Goal: Entertainment & Leisure: Consume media (video, audio)

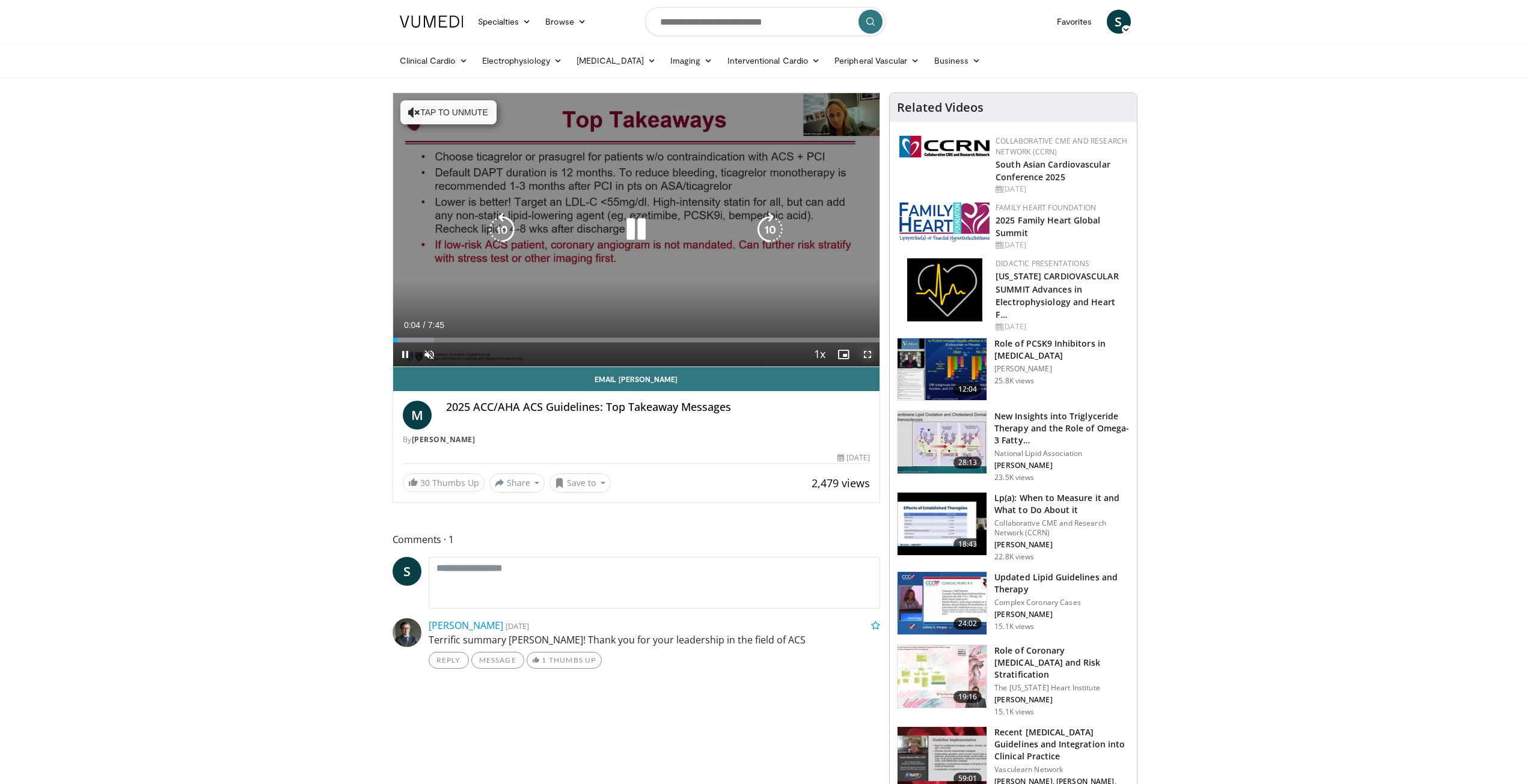
drag, startPoint x: 866, startPoint y: 358, endPoint x: 866, endPoint y: 409, distance: 51.0
click at [866, 358] on span "Video Player" at bounding box center [866, 354] width 24 height 24
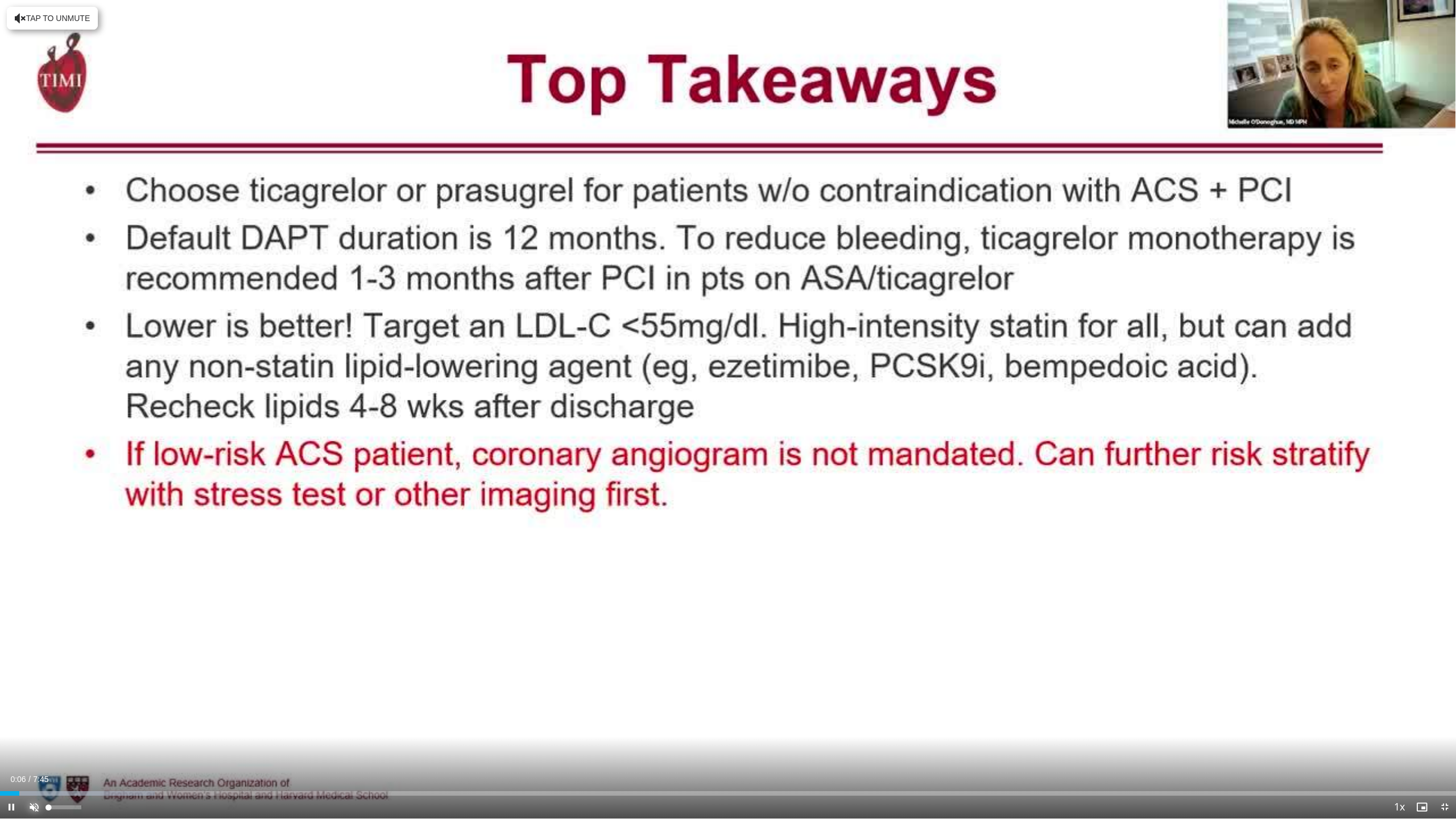
click at [35, 741] on span "Video Player" at bounding box center [33, 806] width 22 height 22
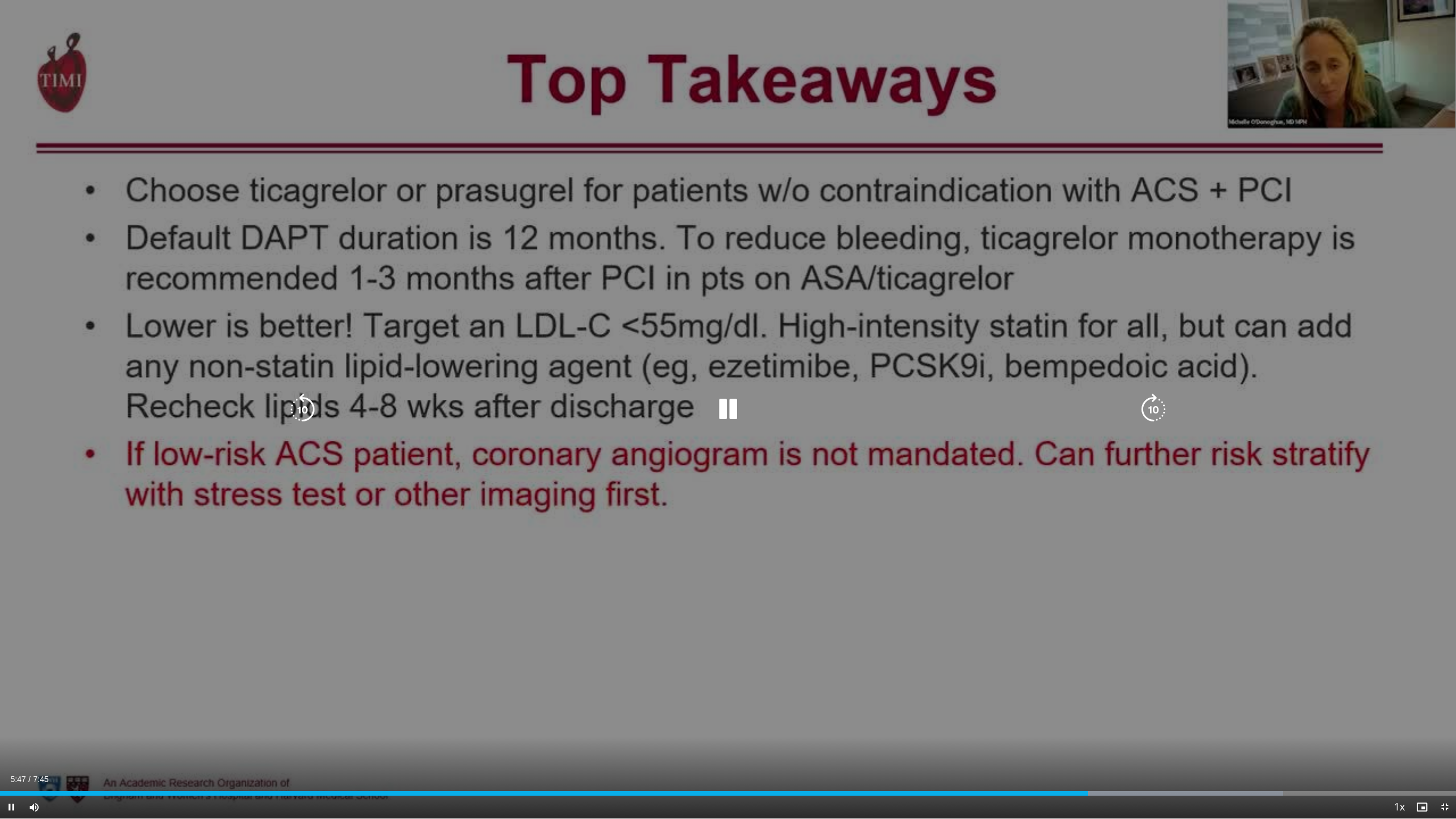
click at [590, 247] on div "10 seconds Tap to unmute" at bounding box center [728, 409] width 1456 height 818
click at [587, 251] on div "10 seconds Tap to unmute" at bounding box center [728, 409] width 1456 height 818
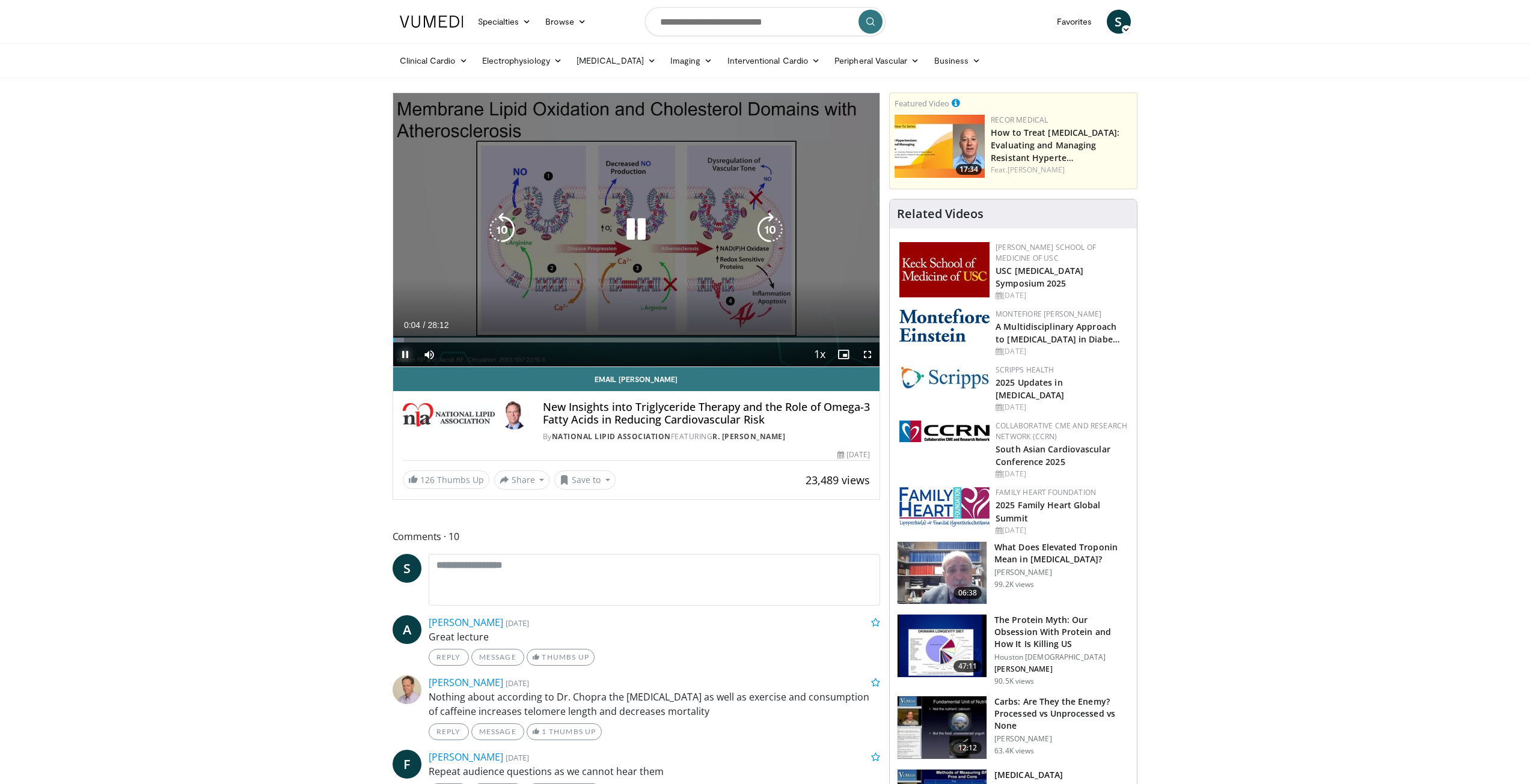
click at [403, 354] on span "Video Player" at bounding box center [405, 354] width 24 height 24
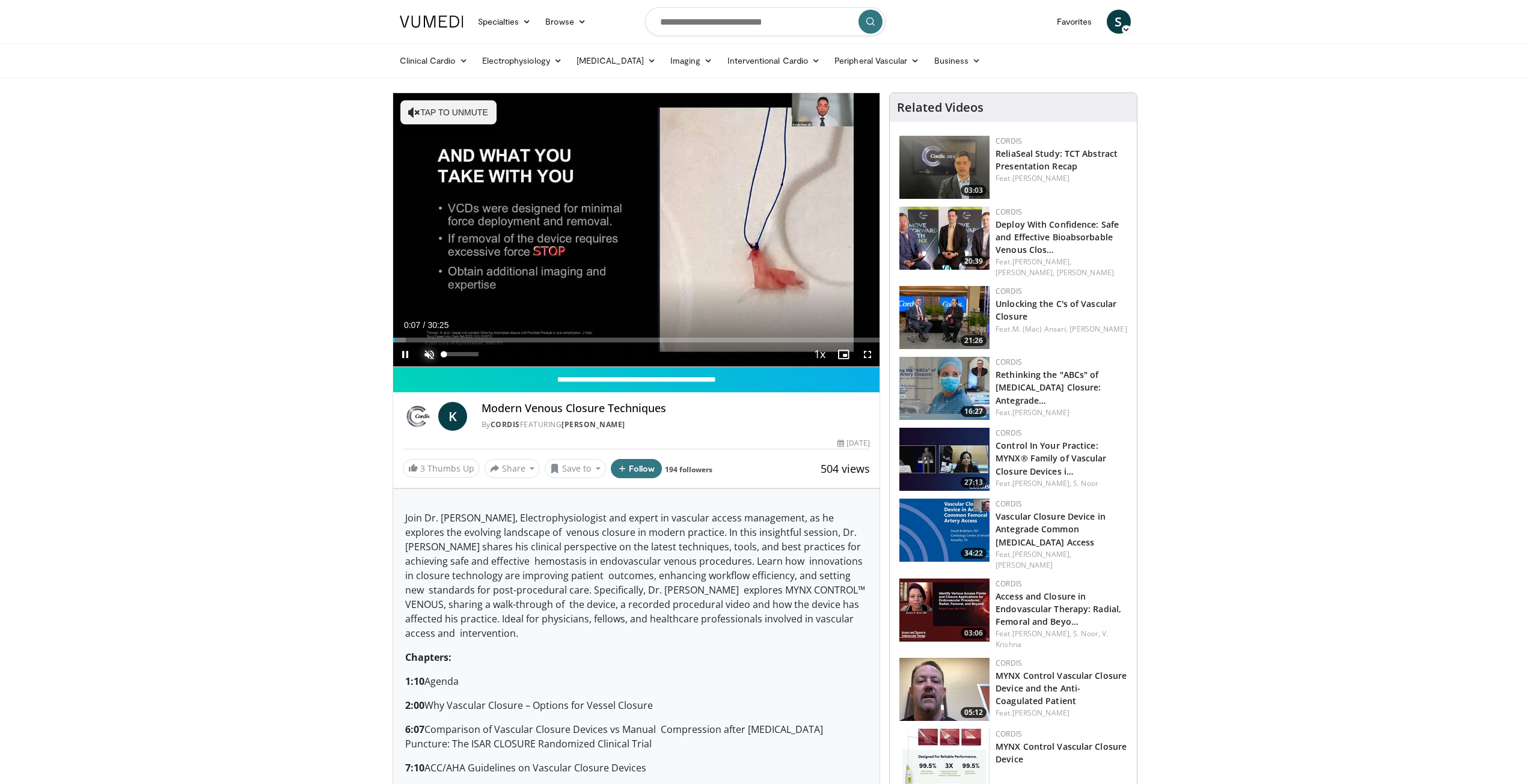
click at [433, 350] on span "Video Player" at bounding box center [429, 354] width 24 height 24
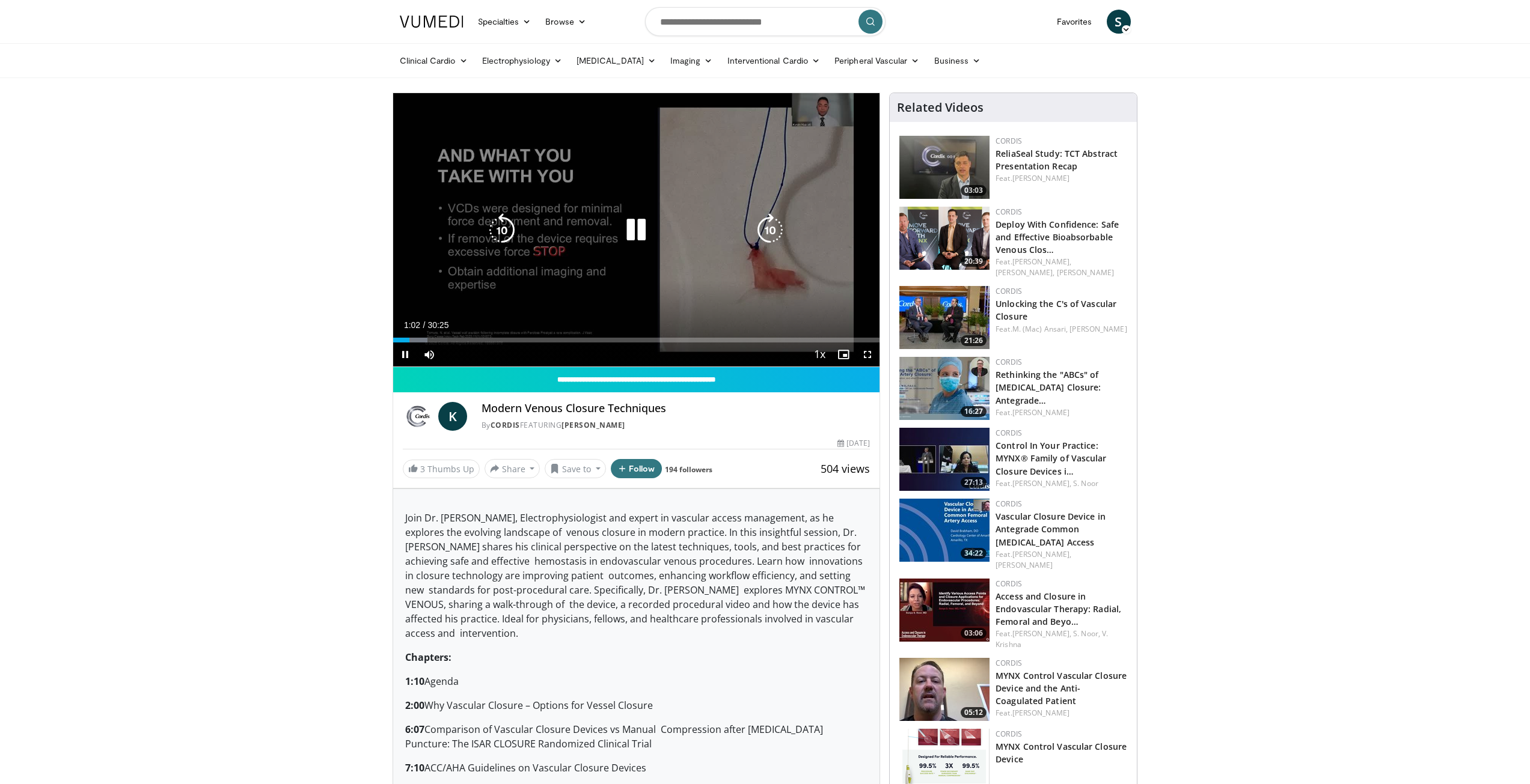
drag, startPoint x: 629, startPoint y: 258, endPoint x: 614, endPoint y: 258, distance: 15.0
click at [629, 257] on div "10 seconds Tap to unmute" at bounding box center [637, 230] width 487 height 274
